Goal: Information Seeking & Learning: Find specific fact

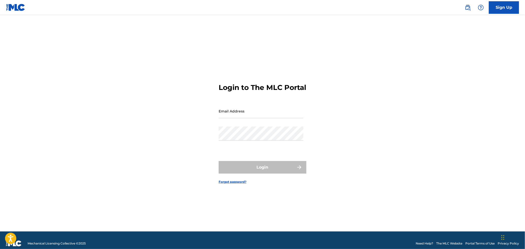
click at [255, 117] on input "Email Address" at bounding box center [261, 111] width 85 height 14
type input "[PERSON_NAME][EMAIL_ADDRESS][PERSON_NAME][DOMAIN_NAME]"
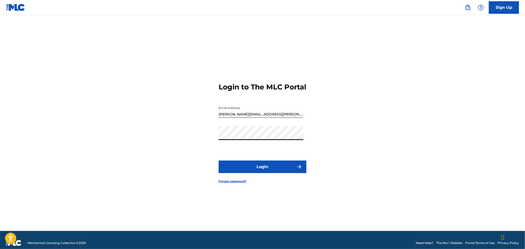
click at [270, 173] on button "Login" at bounding box center [263, 167] width 88 height 13
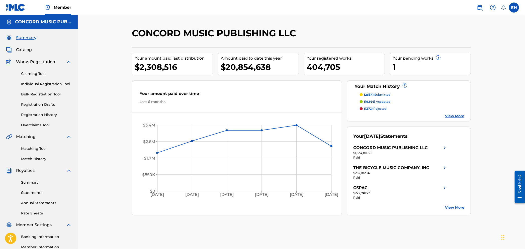
click at [24, 49] on span "Catalog" at bounding box center [24, 50] width 16 height 6
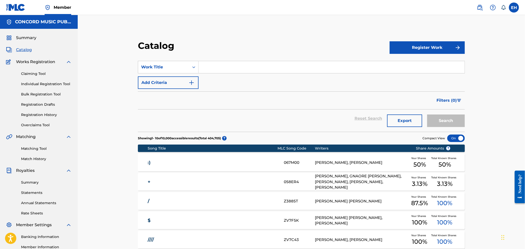
drag, startPoint x: 215, startPoint y: 64, endPoint x: 220, endPoint y: 67, distance: 5.8
click at [217, 66] on input "Search Form" at bounding box center [332, 67] width 266 height 12
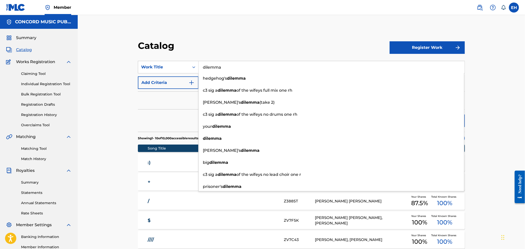
type input "dilemma"
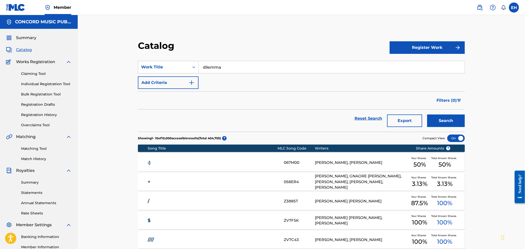
click at [156, 84] on button "Add Criteria" at bounding box center [168, 83] width 61 height 13
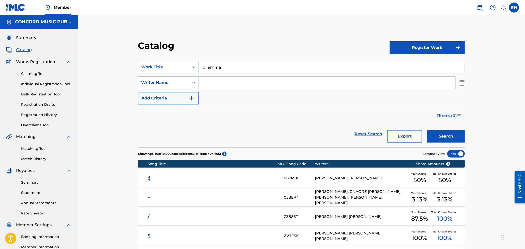
click at [217, 80] on input "Search Form" at bounding box center [327, 83] width 257 height 12
type input "[PERSON_NAME]"
click at [428, 130] on button "Search" at bounding box center [447, 136] width 38 height 13
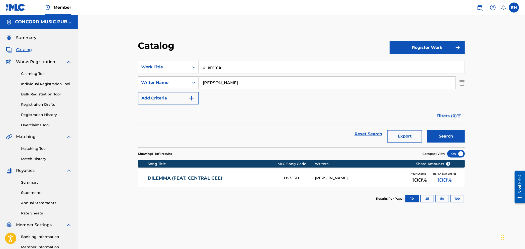
scroll to position [1, 0]
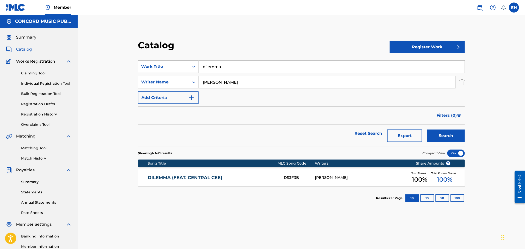
click at [235, 179] on link "DILEMMA (FEAT. CENTRAL CEE)" at bounding box center [212, 178] width 129 height 6
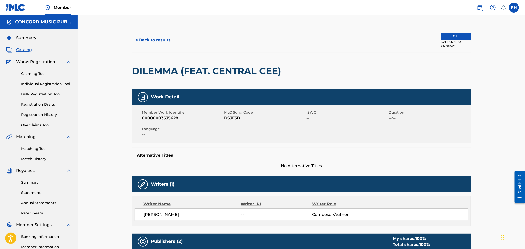
scroll to position [3, 0]
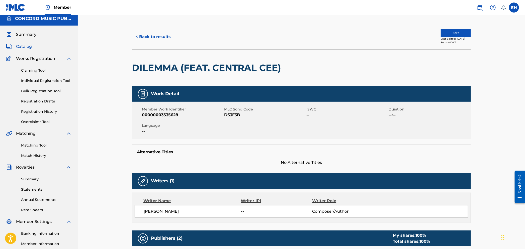
click at [178, 21] on div "< Back to results Edit Last Edited: [DATE] Source: CWR DILEMMA (FEAT. CENTRAL C…" at bounding box center [302, 249] width 448 height 474
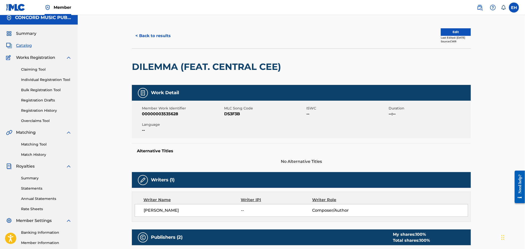
scroll to position [0, 0]
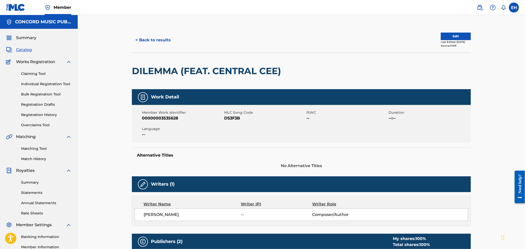
click at [161, 38] on button "< Back to results" at bounding box center [153, 40] width 42 height 13
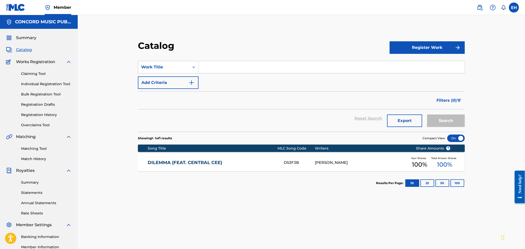
click at [232, 68] on input "Search Form" at bounding box center [332, 67] width 266 height 12
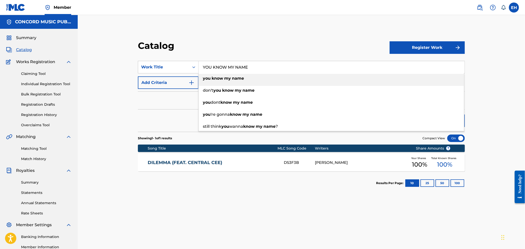
type input "YOU KNOW MY NAME"
drag, startPoint x: 165, startPoint y: 86, endPoint x: 176, endPoint y: 84, distance: 11.1
click at [168, 85] on button "Add Criteria" at bounding box center [168, 83] width 61 height 13
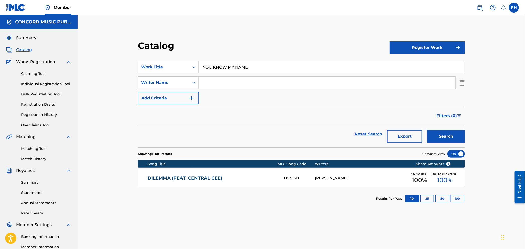
click at [222, 81] on input "Search Form" at bounding box center [327, 83] width 257 height 12
type input "GRANT"
click at [428, 130] on button "Search" at bounding box center [447, 136] width 38 height 13
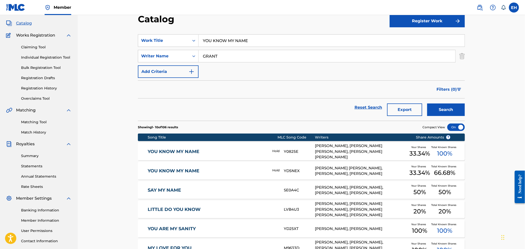
scroll to position [25, 0]
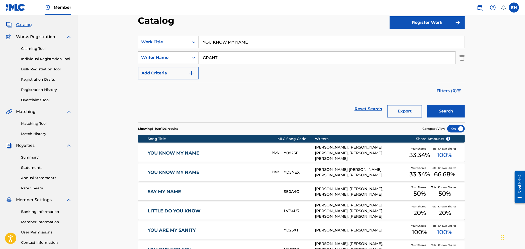
click at [205, 151] on link "YOU KNOW MY NAME" at bounding box center [207, 154] width 118 height 6
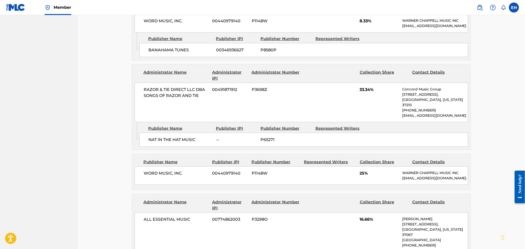
scroll to position [267, 0]
